Goal: Connect with others: Participate in discussion

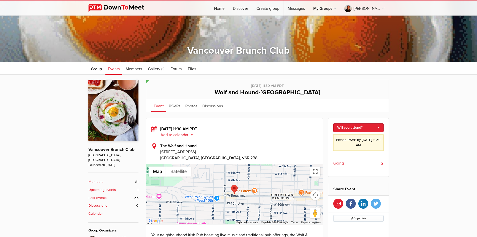
scroll to position [79, 0]
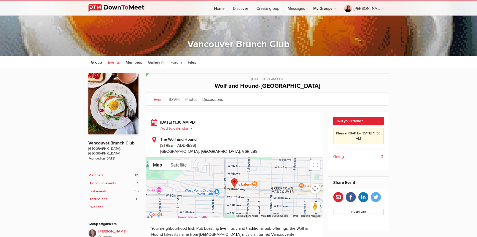
click at [342, 156] on span "Going" at bounding box center [339, 157] width 11 height 6
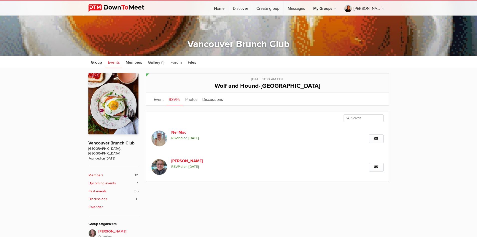
scroll to position [135, 0]
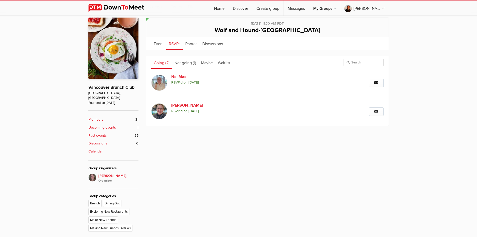
click at [106, 6] on img at bounding box center [120, 8] width 64 height 8
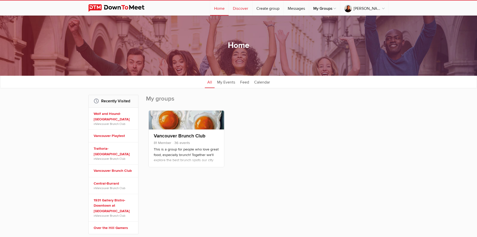
click at [252, 6] on link "Discover" at bounding box center [240, 8] width 23 height 15
select select "null"
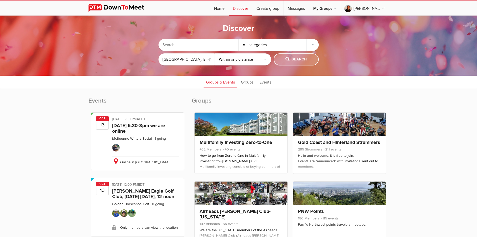
click at [294, 59] on span "Search" at bounding box center [296, 60] width 21 height 6
click at [266, 84] on link "Events" at bounding box center [265, 81] width 17 height 13
